Goal: Find specific page/section: Find specific page/section

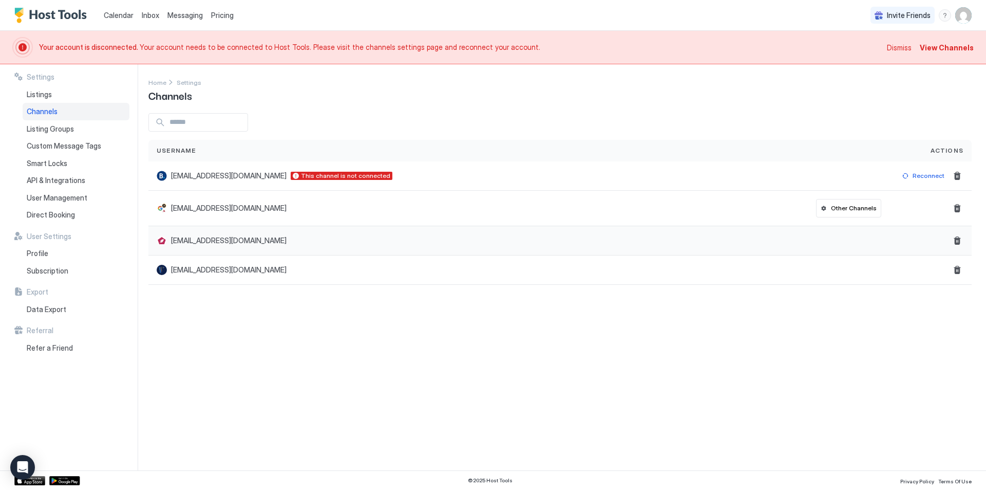
click at [923, 238] on div at bounding box center [931, 240] width 66 height 12
click at [863, 205] on div "Other Channels" at bounding box center [854, 207] width 46 height 9
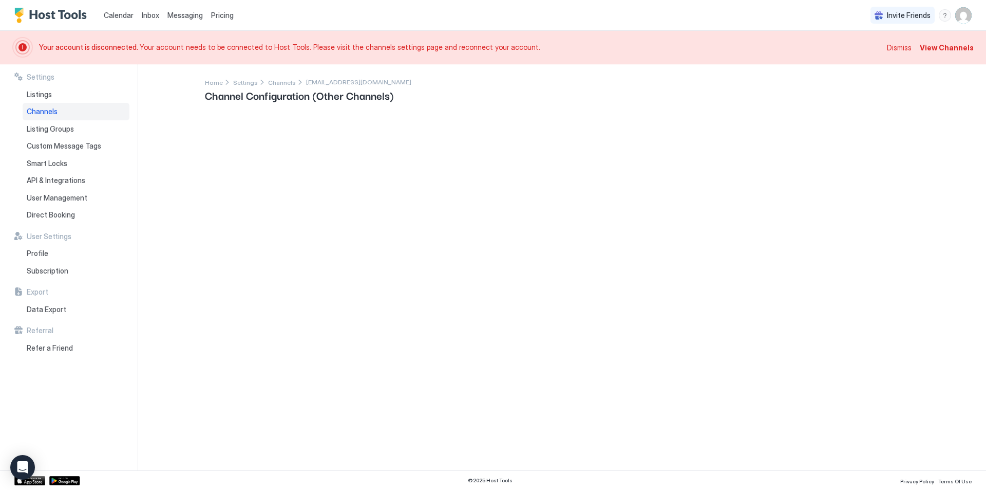
click at [48, 110] on span "Channels" at bounding box center [42, 111] width 31 height 9
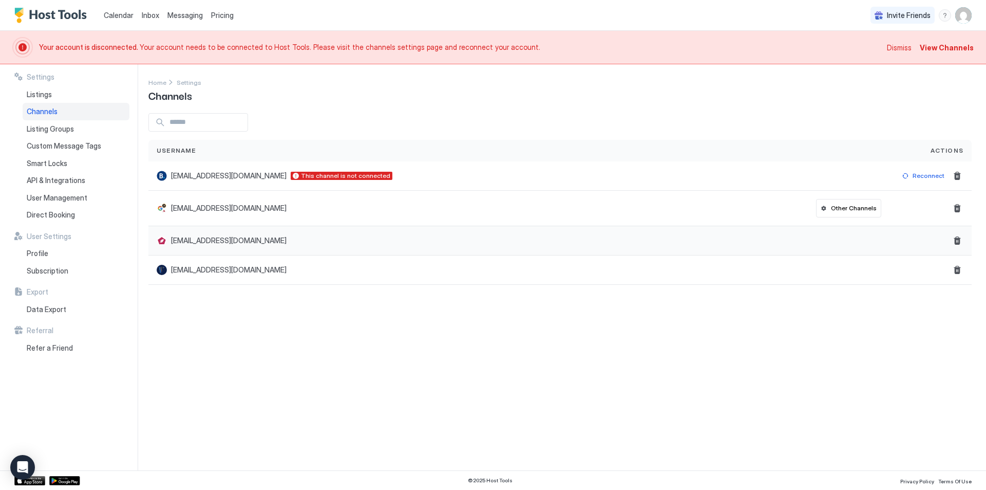
click at [160, 240] on div at bounding box center [162, 240] width 10 height 10
click at [183, 241] on span "[EMAIL_ADDRESS][DOMAIN_NAME]" at bounding box center [229, 240] width 116 height 9
click at [118, 18] on span "Calendar" at bounding box center [119, 15] width 30 height 9
